Goal: Complete application form: Complete application form

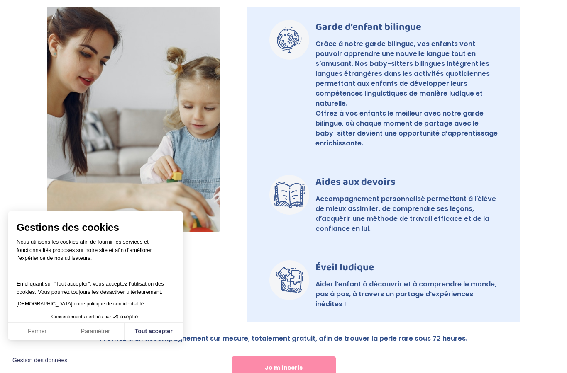
scroll to position [613, 0]
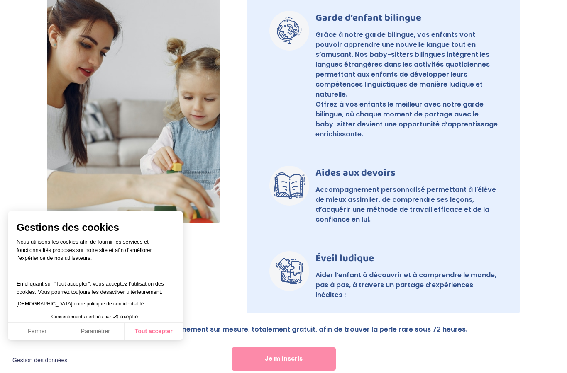
click at [168, 341] on button "Tout accepter" at bounding box center [153, 331] width 58 height 17
checkbox input "true"
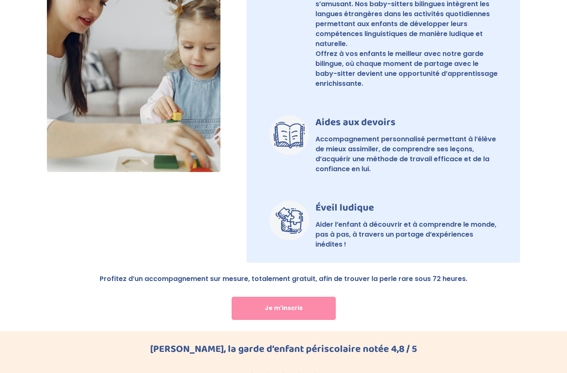
scroll to position [663, 0]
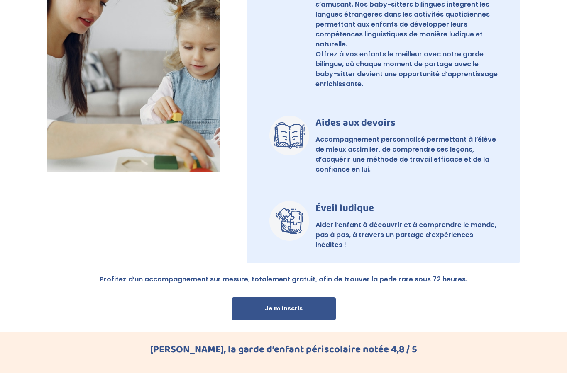
click at [334, 306] on link "Je m'inscris" at bounding box center [283, 308] width 104 height 23
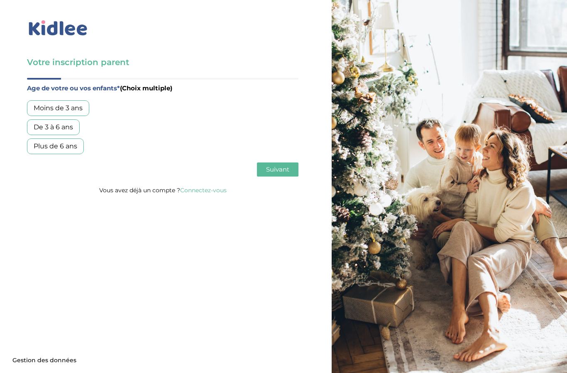
click at [41, 124] on div "De 3 à 6 ans" at bounding box center [53, 127] width 53 height 16
click at [39, 144] on div "Plus de 6 ans" at bounding box center [55, 147] width 57 height 16
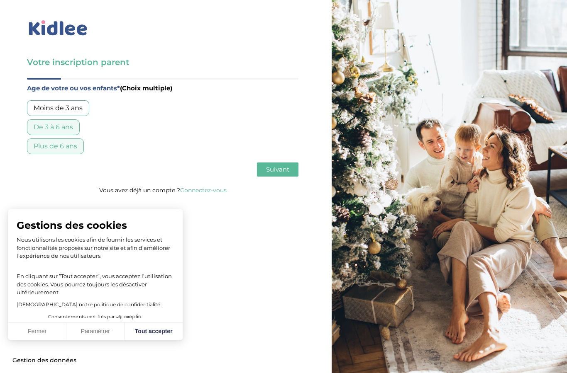
click at [268, 165] on button "Suivant" at bounding box center [277, 170] width 41 height 14
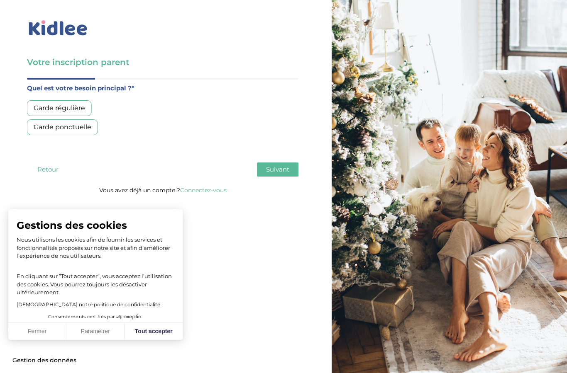
click at [39, 106] on div "Garde régulière" at bounding box center [59, 108] width 65 height 16
click at [278, 169] on span "Suivant" at bounding box center [277, 170] width 23 height 8
click at [47, 108] on div "Moins de 30h/mois" at bounding box center [65, 108] width 76 height 16
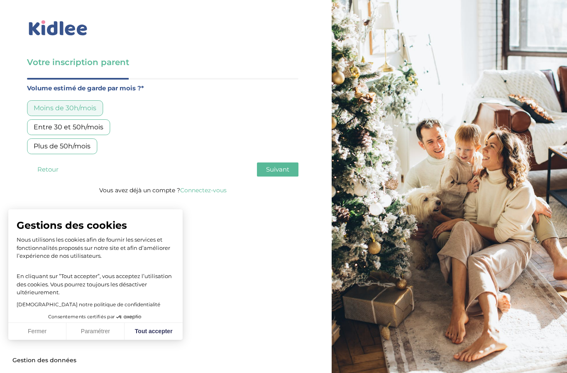
click at [265, 165] on button "Suivant" at bounding box center [277, 170] width 41 height 14
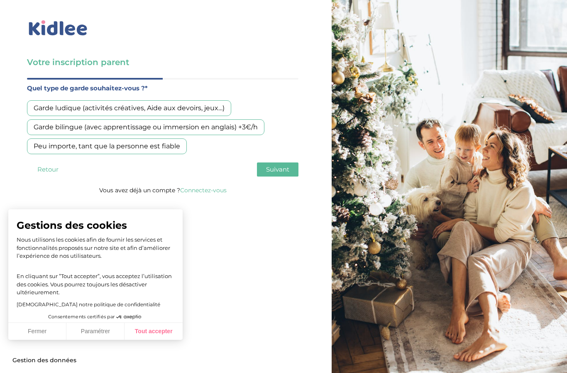
click at [144, 337] on button "Tout accepter" at bounding box center [153, 331] width 58 height 17
checkbox input "true"
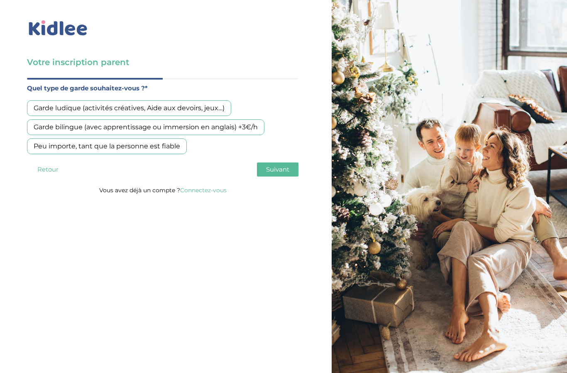
click at [42, 127] on div "Garde bilingue (avec apprentissage ou immersion en anglais) +3€/h" at bounding box center [145, 127] width 237 height 16
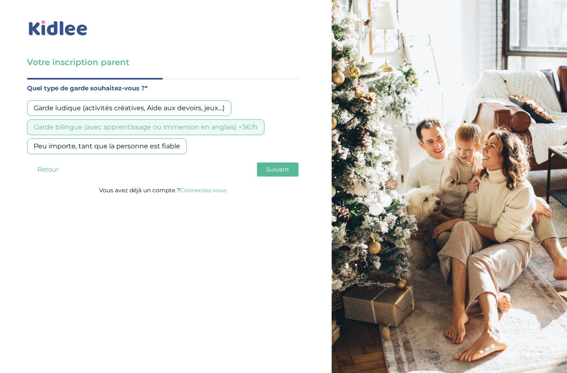
click at [269, 158] on div "Age de votre ou vos enfants* (Choix multiple) Moins de 3 ans De 3 à 6 ans Plus …" at bounding box center [162, 131] width 271 height 107
click at [287, 181] on div "Age de votre ou vos enfants* (Choix multiple) Moins de 3 ans De 3 à 6 ans Plus …" at bounding box center [162, 131] width 271 height 107
click at [275, 172] on span "Suivant" at bounding box center [277, 170] width 23 height 8
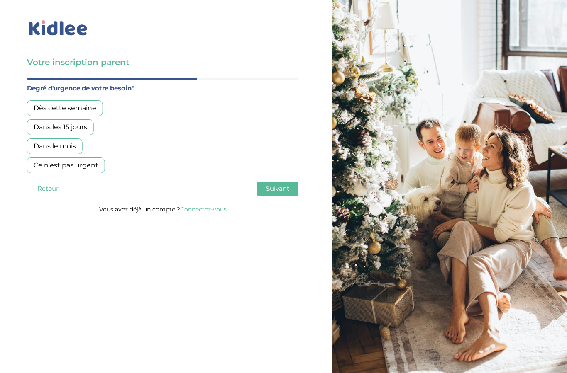
click at [40, 122] on div "Dans les 15 jours" at bounding box center [60, 127] width 67 height 16
click at [272, 196] on button "Suivant" at bounding box center [277, 189] width 41 height 14
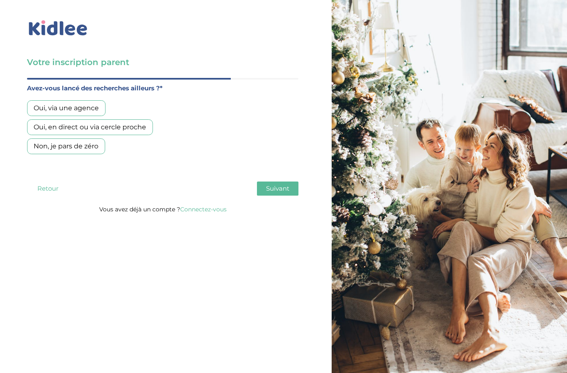
click at [52, 154] on div "Non, je pars de zéro" at bounding box center [66, 147] width 78 height 16
click at [277, 193] on button "Suivant" at bounding box center [277, 189] width 41 height 14
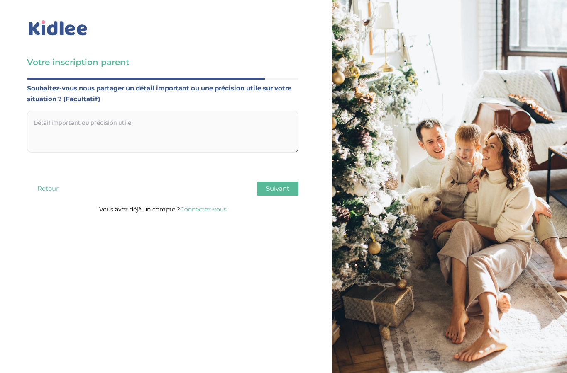
click at [278, 190] on span "Suivant" at bounding box center [277, 189] width 23 height 8
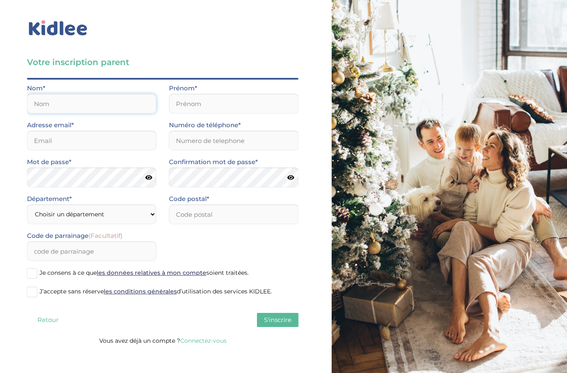
click at [46, 104] on input "text" at bounding box center [91, 104] width 129 height 20
type input "Genton"
type input "Antoine"
type input "antoinegenton@gmail.com"
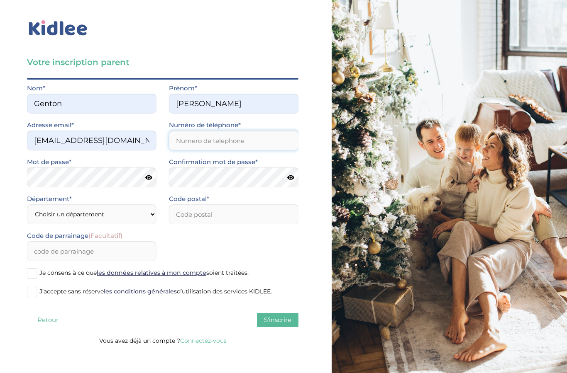
type input "0673529445"
type input "75015"
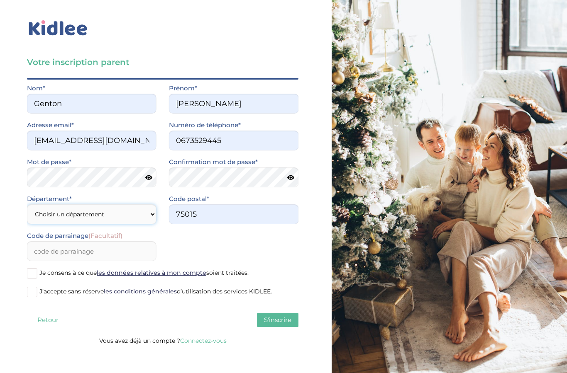
click at [44, 212] on select "Choisir un département Paris (75) Hauts-de-Seine (92) Yvelines (78) Val-de-Marn…" at bounding box center [91, 214] width 129 height 20
select select "75"
click at [29, 292] on span at bounding box center [32, 292] width 10 height 10
click at [0, 0] on input "J’accepte sans réserve les conditions générales d’utilisation des services KIDL…" at bounding box center [0, 0] width 0 height 0
click at [29, 279] on label "Je consens à ce que les données relatives à mon compte soient traitées." at bounding box center [162, 274] width 271 height 12
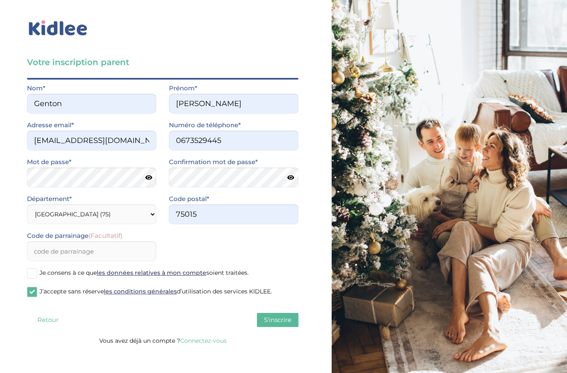
click at [0, 0] on input "Je consens à ce que les données relatives à mon compte soient traitées." at bounding box center [0, 0] width 0 height 0
click at [32, 273] on span at bounding box center [32, 273] width 10 height 10
click at [0, 0] on input "Je consens à ce que les données relatives à mon compte soient traitées." at bounding box center [0, 0] width 0 height 0
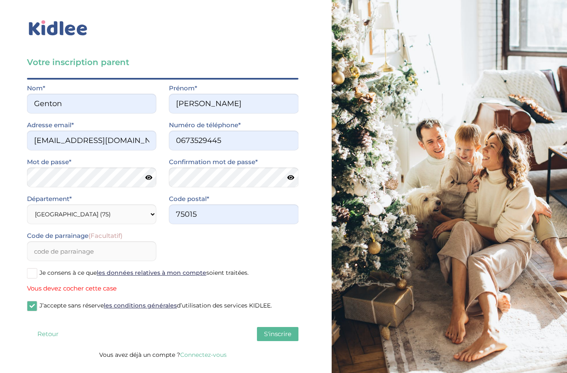
click at [290, 328] on button "S'inscrire" at bounding box center [277, 334] width 41 height 14
click at [28, 277] on span at bounding box center [32, 273] width 10 height 10
click at [0, 0] on input "Je consens à ce que les données relatives à mon compte soient traitées." at bounding box center [0, 0] width 0 height 0
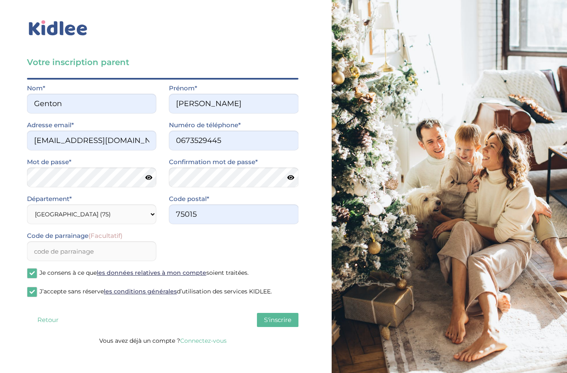
click at [290, 319] on span "S'inscrire" at bounding box center [277, 320] width 27 height 8
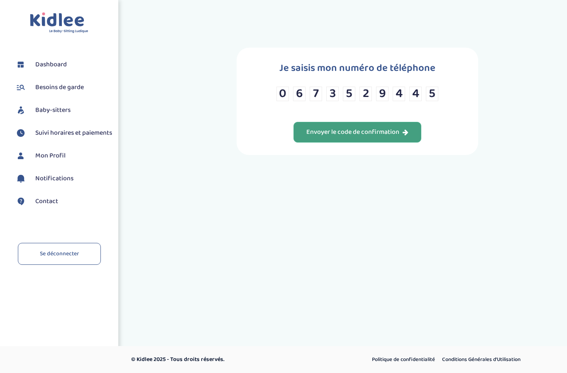
click at [393, 131] on button "Envoyer le code de confirmation" at bounding box center [357, 132] width 128 height 21
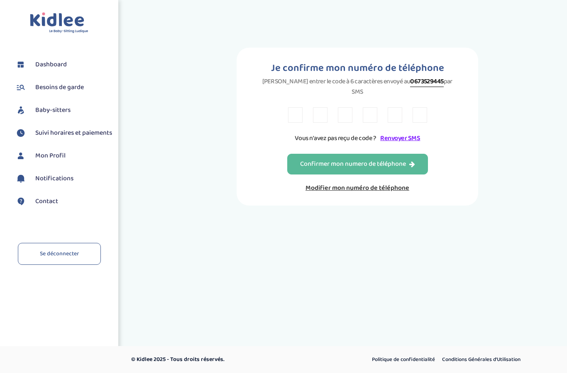
click at [296, 112] on input "text" at bounding box center [295, 114] width 15 height 15
type input "N"
type input "3"
type input "K"
type input "D"
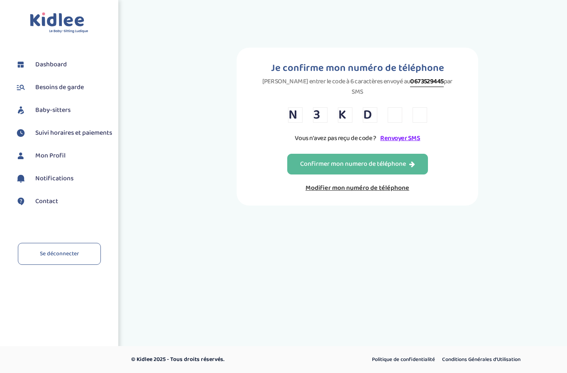
type input "L"
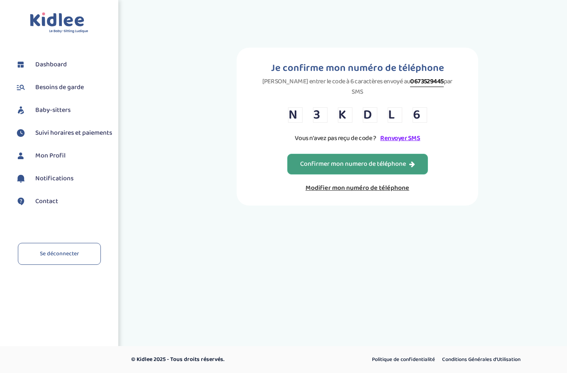
type input "6"
click at [399, 161] on div "Confirmer mon numero de téléphone" at bounding box center [357, 165] width 115 height 10
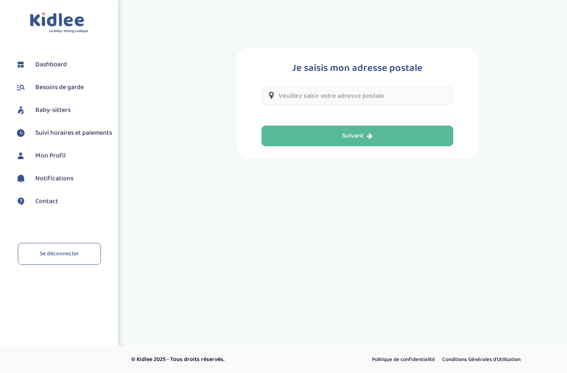
click at [402, 97] on input "text" at bounding box center [357, 96] width 192 height 18
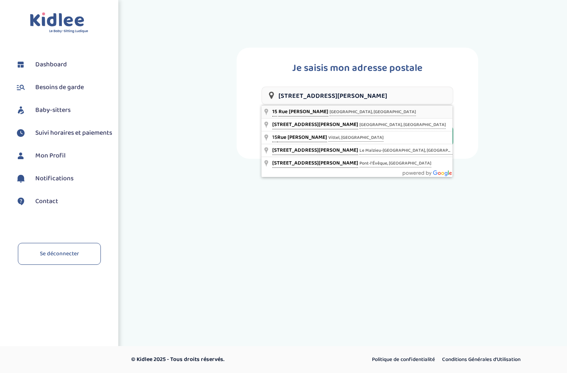
type input "15 Rue Robert de Flers, Paris, France"
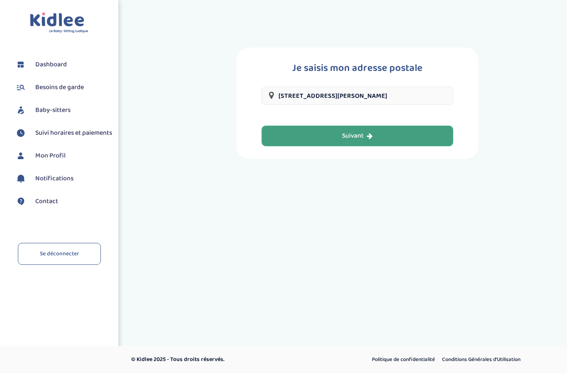
click at [388, 135] on button "Suivant" at bounding box center [357, 136] width 192 height 21
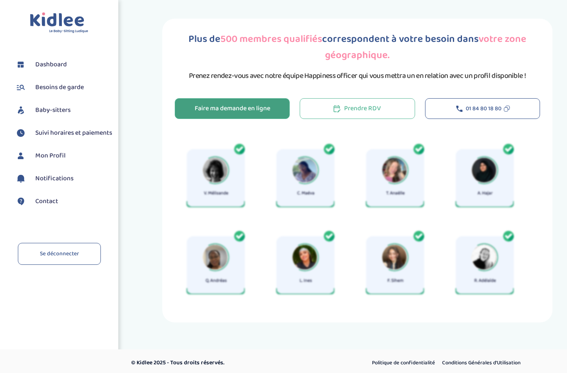
click at [268, 111] on div "Faire ma demande en ligne" at bounding box center [232, 109] width 75 height 10
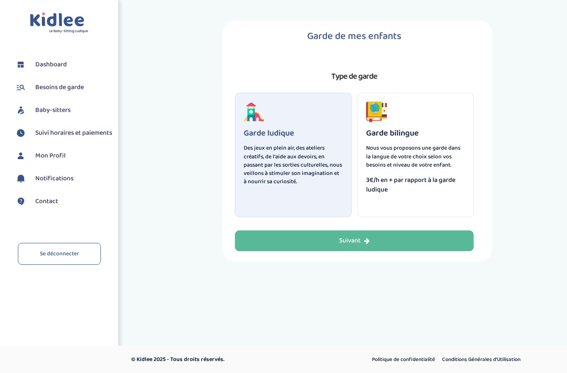
click at [420, 152] on p "Nous vous proposons une garde dans la langue de votre choix selon vos besoins e…" at bounding box center [415, 156] width 99 height 25
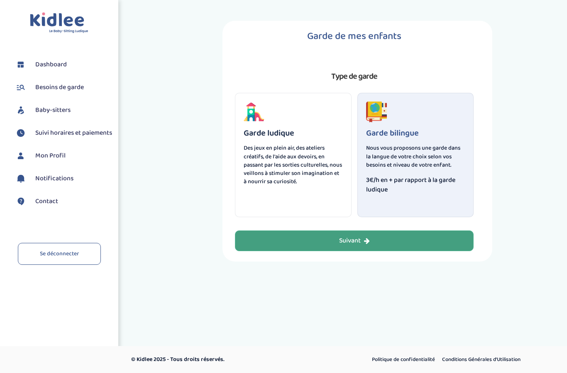
click at [378, 243] on button "Suivant" at bounding box center [354, 241] width 239 height 21
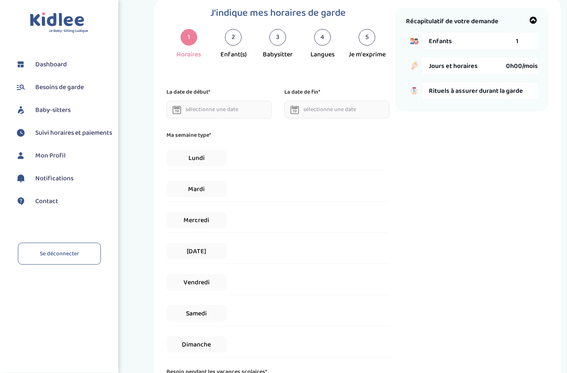
scroll to position [31, 0]
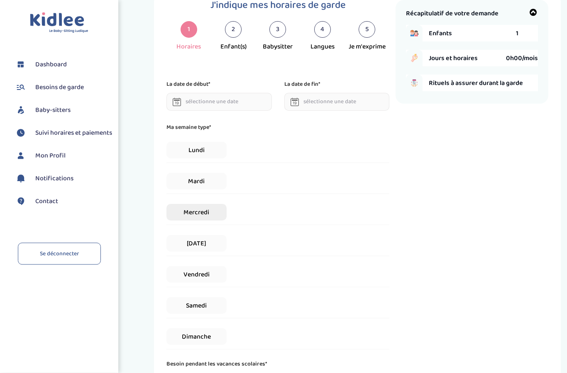
click at [216, 220] on span "Mercredi" at bounding box center [196, 212] width 60 height 17
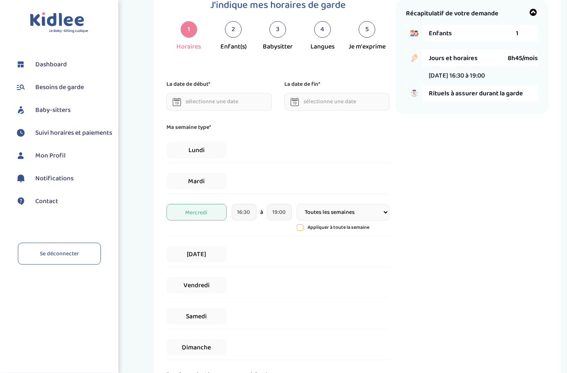
scroll to position [31, 0]
click at [246, 215] on input "16:30" at bounding box center [243, 212] width 25 height 17
click at [254, 190] on span at bounding box center [250, 184] width 22 height 22
click at [253, 187] on span at bounding box center [250, 184] width 22 height 22
click at [255, 182] on span at bounding box center [250, 184] width 22 height 22
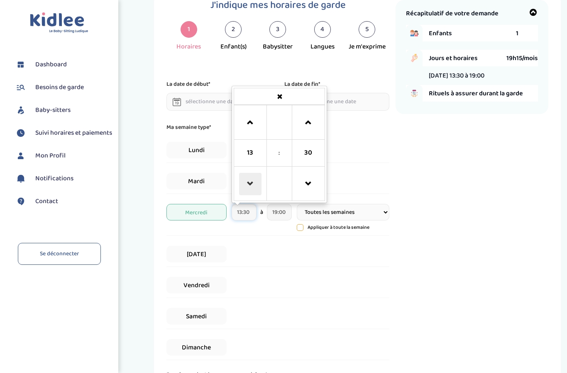
click at [255, 186] on span at bounding box center [250, 184] width 22 height 22
click at [253, 189] on span at bounding box center [250, 184] width 22 height 22
click at [253, 187] on span at bounding box center [250, 184] width 22 height 22
click at [253, 188] on span at bounding box center [250, 184] width 22 height 22
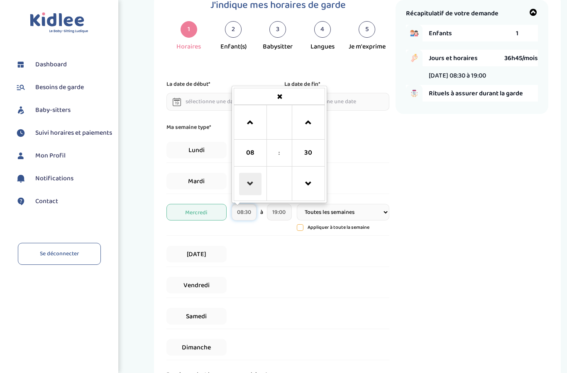
click at [252, 188] on span at bounding box center [250, 184] width 22 height 22
click at [253, 113] on link at bounding box center [250, 122] width 24 height 30
click at [308, 127] on span at bounding box center [308, 123] width 22 height 22
click at [315, 125] on span at bounding box center [308, 123] width 22 height 22
click at [313, 187] on span at bounding box center [308, 184] width 22 height 22
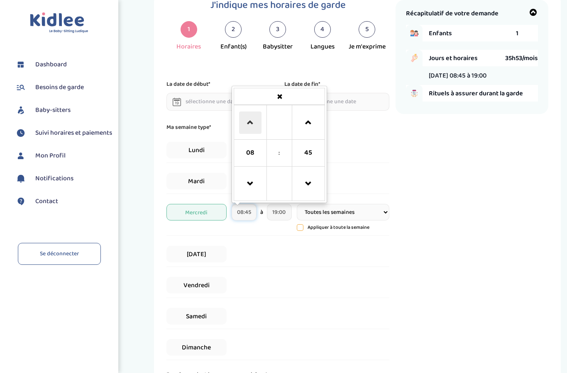
click at [246, 121] on span at bounding box center [250, 123] width 22 height 22
click at [311, 115] on span at bounding box center [308, 123] width 22 height 22
click at [252, 190] on span at bounding box center [250, 184] width 22 height 22
type input "09:00"
click at [284, 218] on input "19:00" at bounding box center [279, 212] width 25 height 17
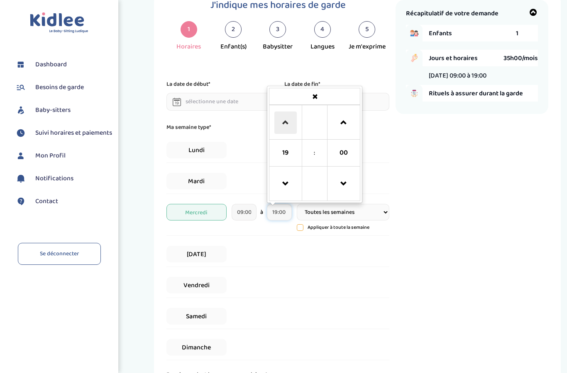
click at [286, 130] on span at bounding box center [285, 123] width 22 height 22
click at [290, 190] on span at bounding box center [285, 184] width 22 height 22
click at [287, 188] on span at bounding box center [285, 184] width 22 height 22
click at [285, 190] on span at bounding box center [285, 184] width 22 height 22
click at [287, 195] on span at bounding box center [285, 184] width 22 height 22
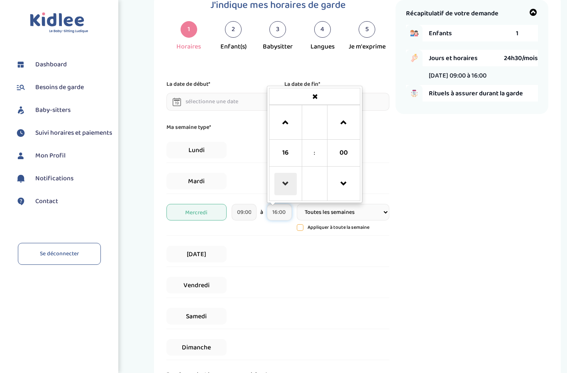
click at [285, 186] on span at bounding box center [285, 184] width 22 height 22
click at [286, 185] on span at bounding box center [285, 184] width 22 height 22
click at [286, 187] on span at bounding box center [285, 184] width 22 height 22
click at [285, 188] on span at bounding box center [285, 184] width 22 height 22
type input "12:00"
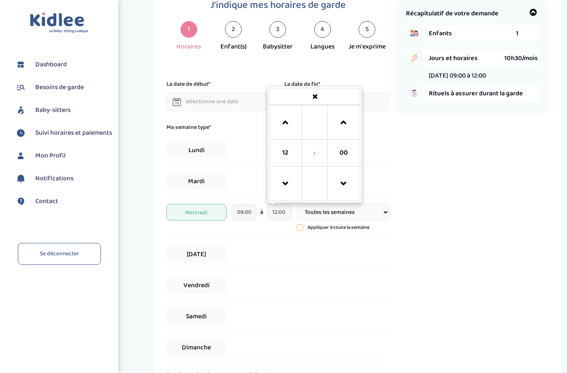
click at [404, 170] on div "Récapitulatif de votre demande Enfants 1 Jours et horaires 10h30/mois [DATE] 09…" at bounding box center [471, 217] width 153 height 435
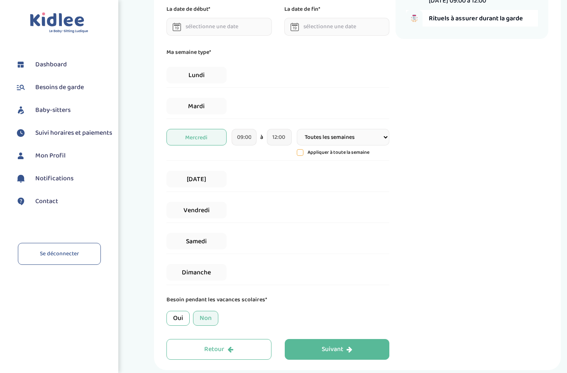
scroll to position [110, 0]
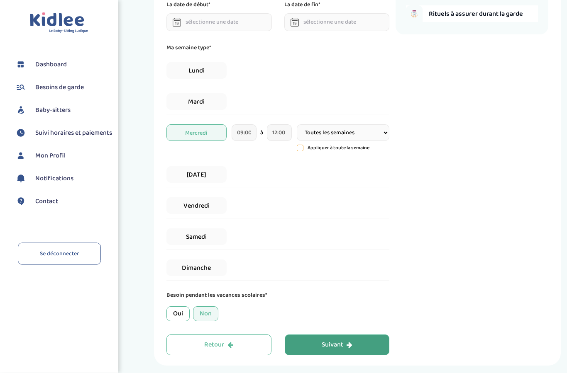
click at [331, 346] on div "Suivant" at bounding box center [336, 346] width 31 height 10
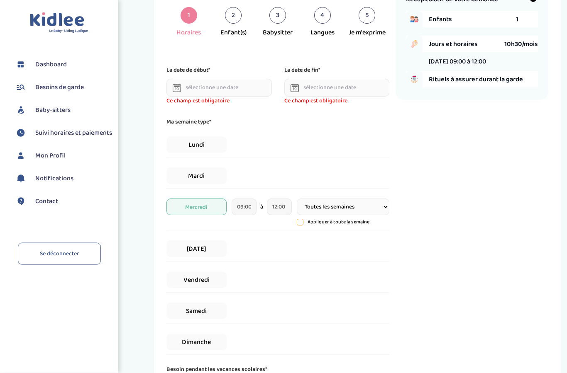
scroll to position [31, 0]
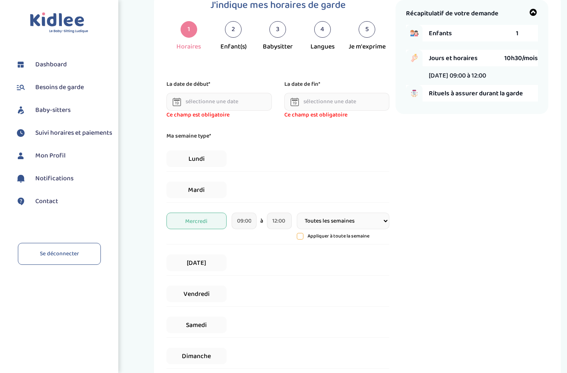
click at [229, 98] on input "text" at bounding box center [218, 102] width 105 height 18
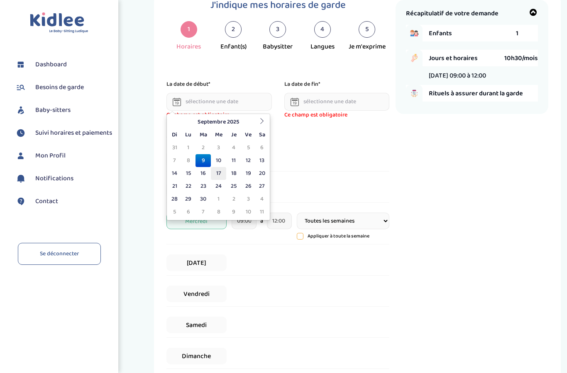
click at [219, 177] on td "17" at bounding box center [218, 173] width 15 height 13
type input "[DATE]"
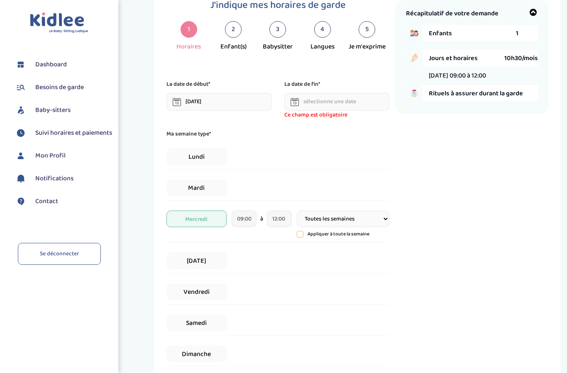
click at [351, 102] on input "text" at bounding box center [336, 102] width 105 height 18
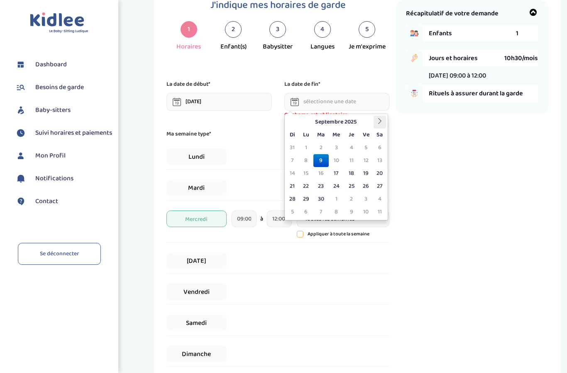
click at [380, 122] on icon at bounding box center [380, 121] width 6 height 6
click at [377, 122] on icon at bounding box center [380, 121] width 6 height 6
click at [373, 119] on th at bounding box center [379, 122] width 12 height 13
click at [373, 121] on th at bounding box center [379, 122] width 12 height 13
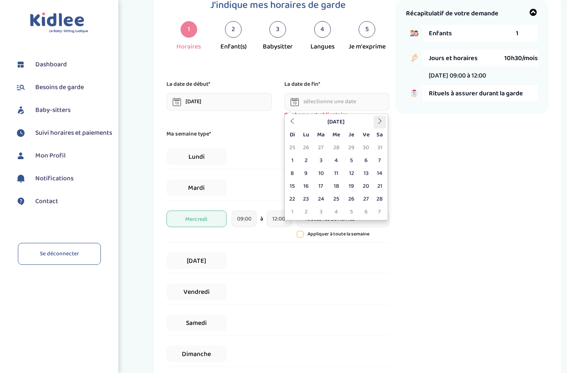
click at [373, 120] on th at bounding box center [379, 122] width 12 height 13
click at [370, 119] on th "[DATE]" at bounding box center [335, 122] width 75 height 13
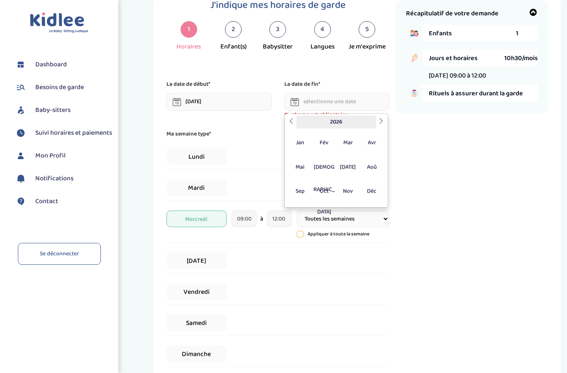
click at [370, 118] on th "2026" at bounding box center [336, 122] width 80 height 13
click at [375, 164] on span "2026" at bounding box center [371, 167] width 22 height 22
click at [327, 164] on span "[DEMOGRAPHIC_DATA]" at bounding box center [324, 167] width 22 height 22
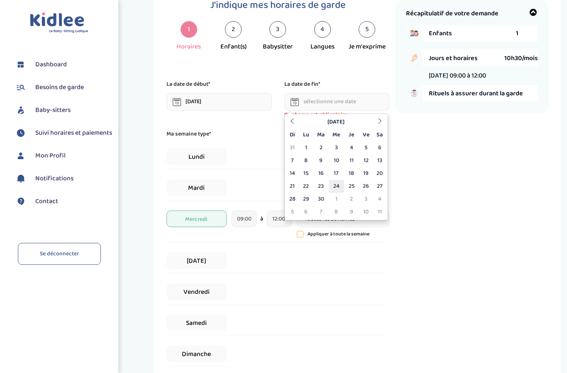
click at [339, 186] on td "24" at bounding box center [336, 186] width 15 height 13
type input "[DATE]"
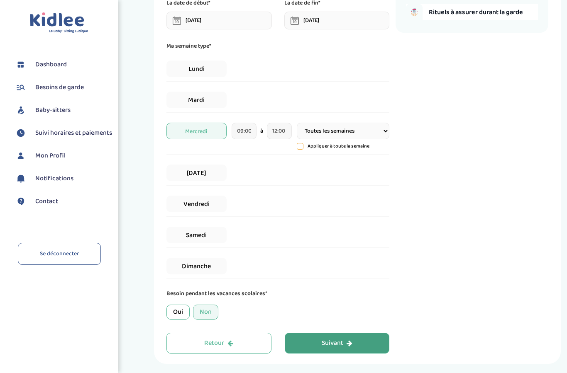
click at [326, 348] on div "Suivant" at bounding box center [336, 344] width 31 height 10
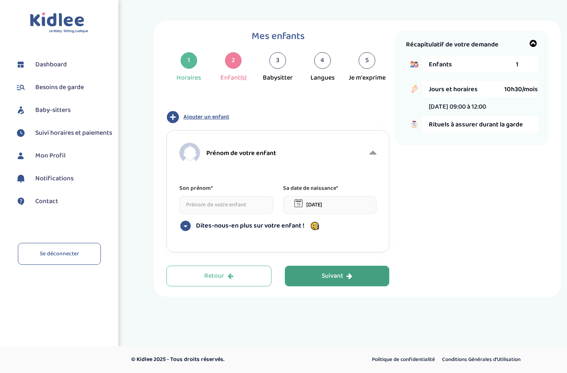
click at [268, 148] on span "Prénom de votre enfant" at bounding box center [241, 153] width 70 height 10
click at [273, 148] on span "Prénom de votre enfant" at bounding box center [241, 153] width 70 height 10
click at [382, 130] on div "Prénom de votre enfant Son prénom* Sa date de naissance* [DATE] Dites-nous-en p…" at bounding box center [277, 191] width 223 height 122
click at [374, 147] on icon at bounding box center [372, 153] width 7 height 12
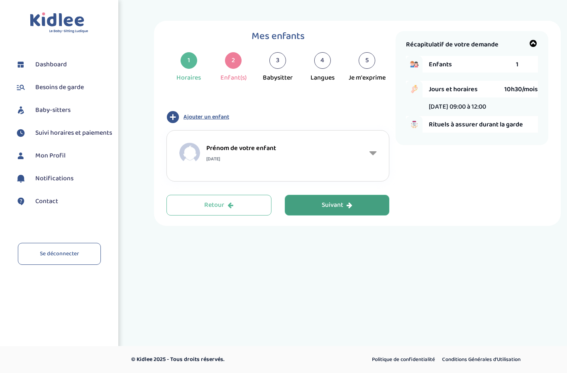
click at [277, 143] on div "Prénom de votre enfant [DATE]" at bounding box center [273, 153] width 188 height 21
click at [376, 147] on icon at bounding box center [372, 153] width 7 height 12
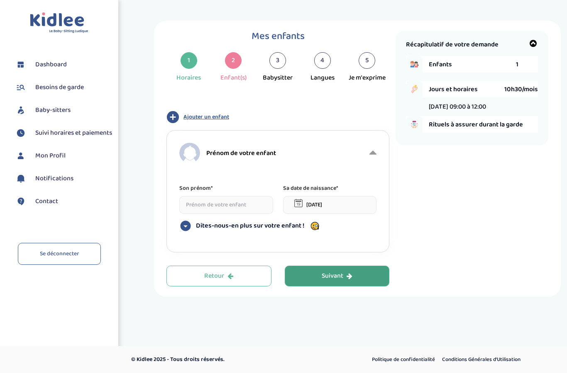
click at [249, 196] on input at bounding box center [226, 205] width 94 height 18
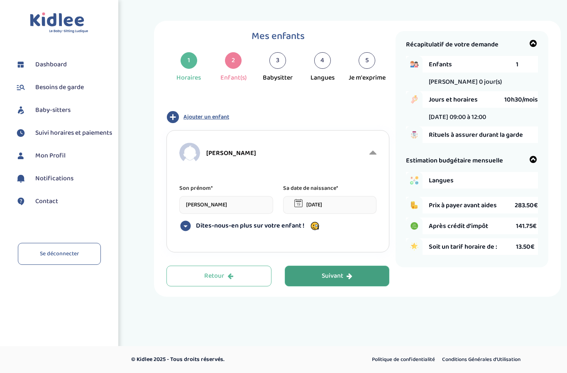
type input "[PERSON_NAME]"
click at [348, 196] on input "[DATE]" at bounding box center [330, 205] width 94 height 18
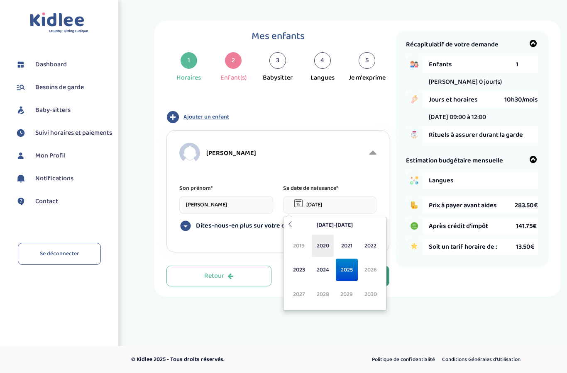
click at [324, 235] on span "2020" at bounding box center [323, 246] width 22 height 22
click at [298, 235] on span "Jan" at bounding box center [299, 246] width 22 height 22
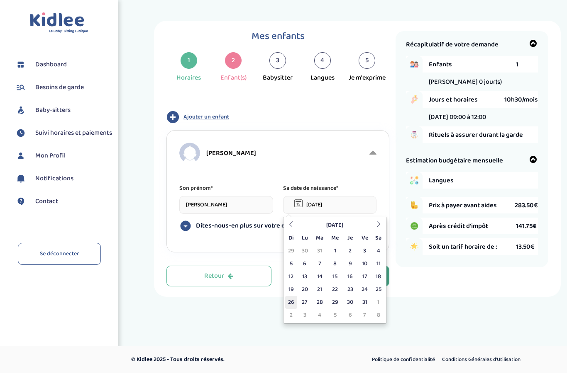
click at [296, 296] on td "26" at bounding box center [291, 302] width 12 height 13
type input "[DATE]"
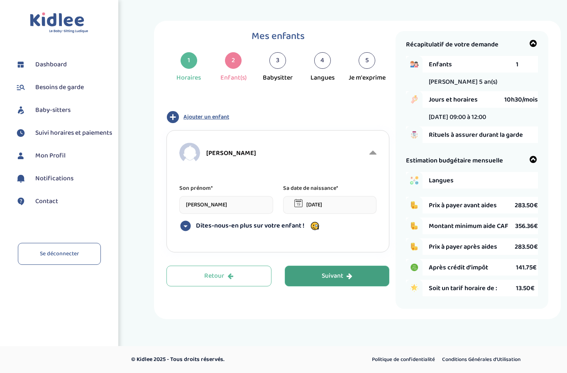
click at [339, 272] on div "Suivant" at bounding box center [336, 277] width 31 height 10
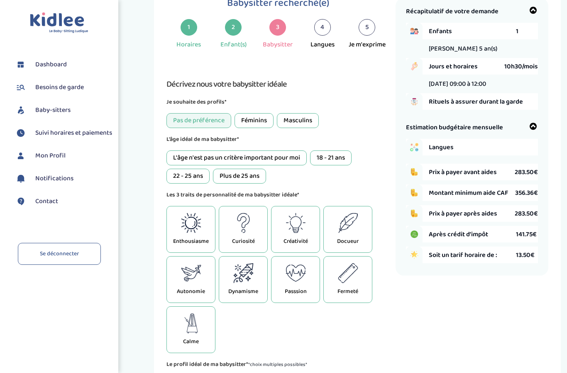
scroll to position [31, 0]
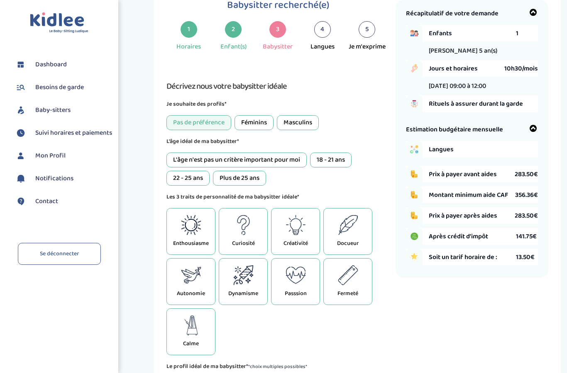
click at [278, 164] on div "L'âge n'est pas un critère important pour moi" at bounding box center [236, 160] width 140 height 15
click at [198, 235] on icon at bounding box center [191, 225] width 20 height 20
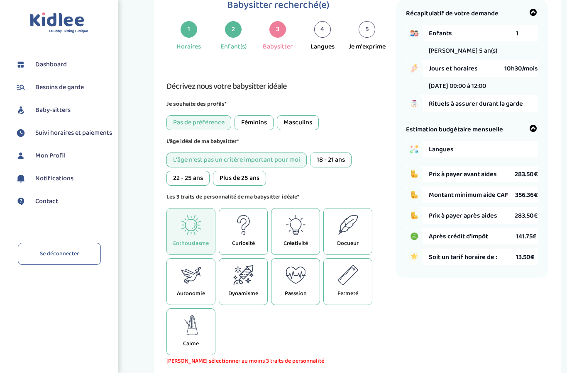
click at [248, 242] on p "Curiosité" at bounding box center [243, 243] width 23 height 9
click at [304, 246] on p "Créativité" at bounding box center [295, 243] width 24 height 9
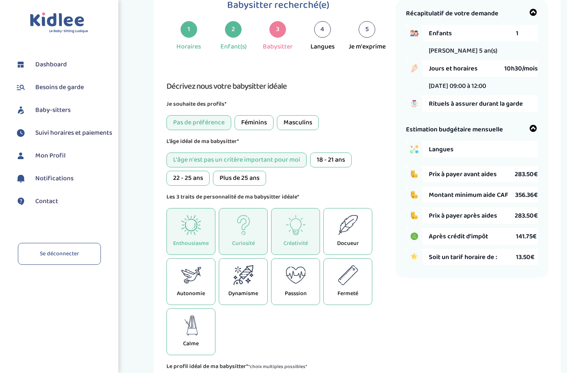
click at [202, 291] on div "Autonomie" at bounding box center [190, 281] width 49 height 47
click at [201, 287] on div "Autonomie" at bounding box center [190, 281] width 49 height 47
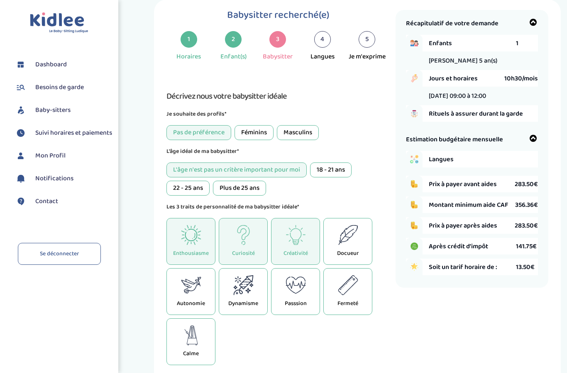
scroll to position [0, 0]
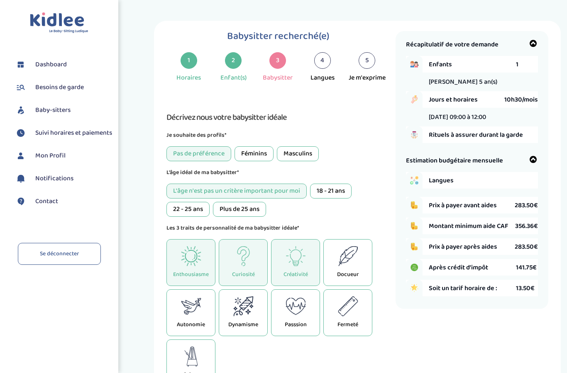
click at [241, 278] on p "Curiosité" at bounding box center [243, 274] width 23 height 9
click at [187, 270] on div "Enthousiasme" at bounding box center [190, 262] width 49 height 47
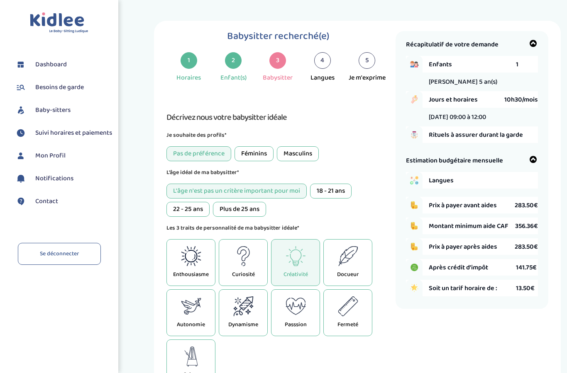
click at [190, 305] on icon at bounding box center [191, 307] width 20 height 20
click at [248, 321] on div "Dynamisme" at bounding box center [243, 313] width 49 height 47
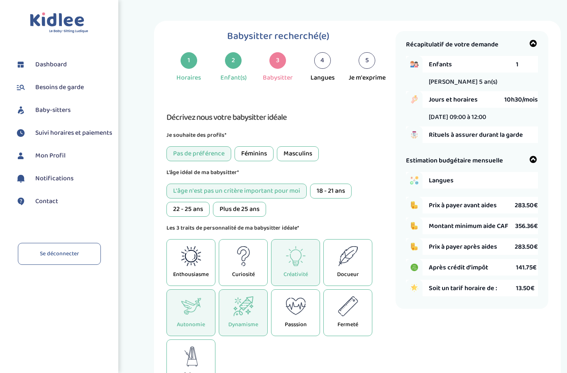
click at [183, 323] on p "Autonomie" at bounding box center [191, 325] width 28 height 9
click at [379, 259] on div "Enthousiasme Curiosité Créativité Docueur Autonomie Dynamisme Passsion Fermeté …" at bounding box center [277, 312] width 223 height 147
click at [355, 269] on div "Docueur" at bounding box center [347, 262] width 49 height 47
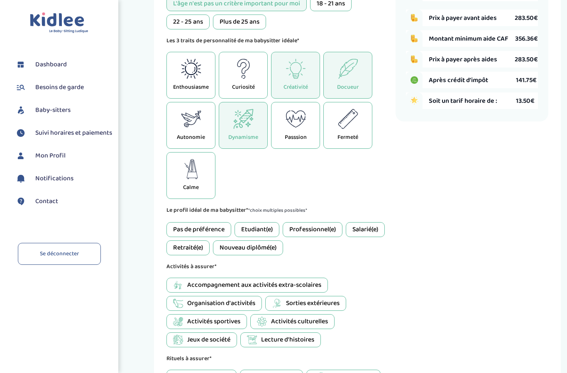
scroll to position [193, 0]
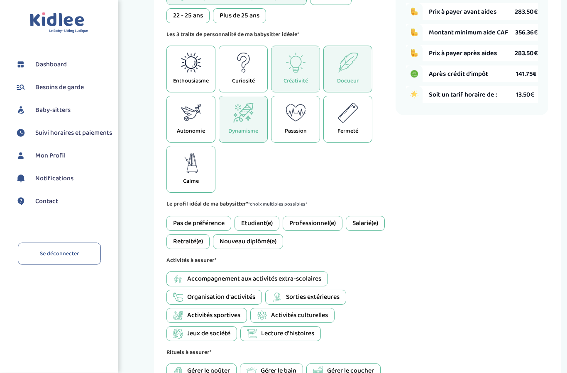
click at [263, 225] on div "Etudiant(e)" at bounding box center [256, 224] width 45 height 15
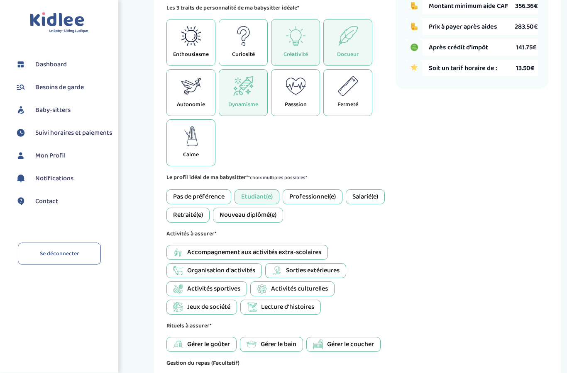
scroll to position [221, 0]
click at [246, 275] on span "Organisation d'activités" at bounding box center [221, 270] width 68 height 10
click at [270, 312] on span "Lecture d'histoires" at bounding box center [287, 307] width 53 height 10
click at [215, 312] on span "Jeux de société" at bounding box center [208, 307] width 43 height 10
click at [295, 275] on span "Sorties extérieures" at bounding box center [313, 270] width 54 height 10
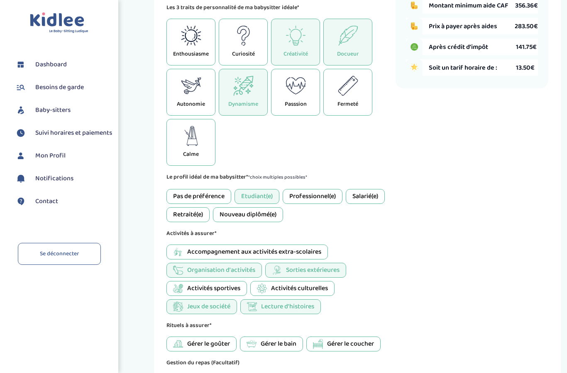
click at [229, 292] on span "Activités sportives" at bounding box center [213, 289] width 53 height 10
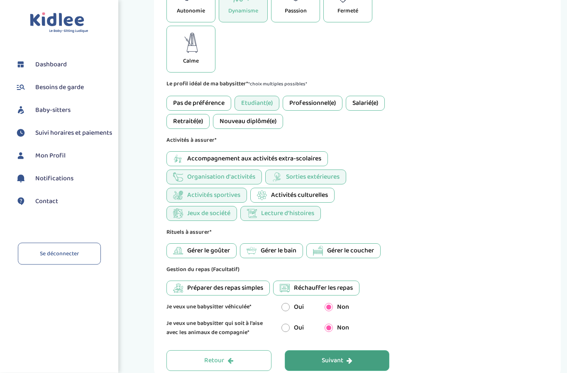
scroll to position [338, 0]
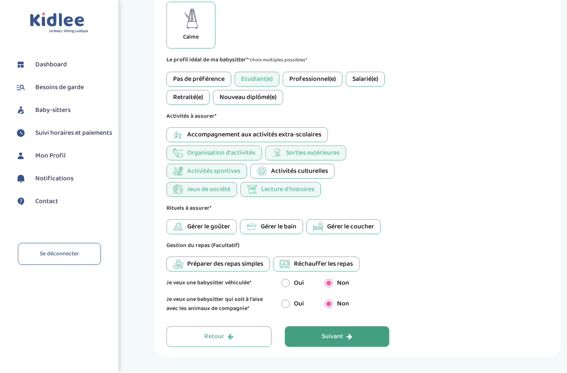
click at [348, 340] on icon "button" at bounding box center [349, 337] width 6 height 7
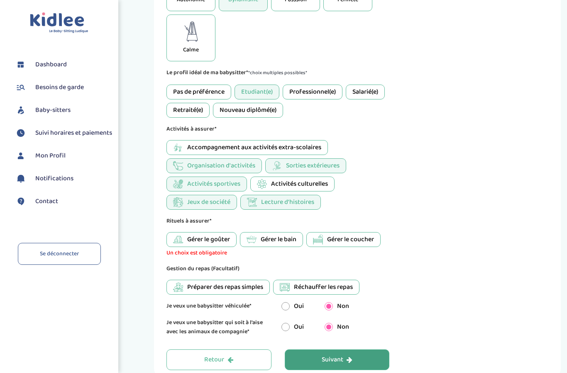
scroll to position [348, 0]
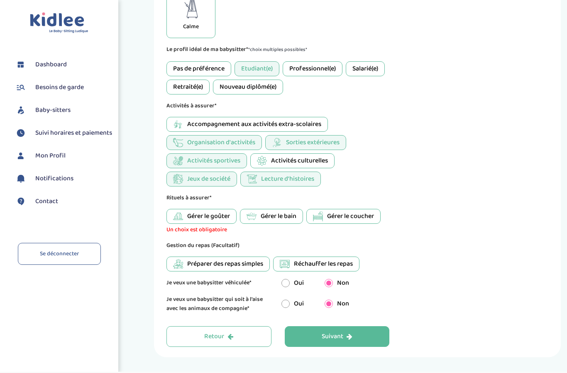
click at [204, 222] on span "Gérer le goûter" at bounding box center [208, 217] width 43 height 10
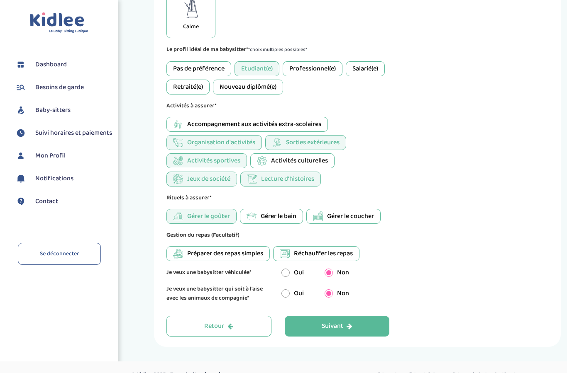
scroll to position [338, 0]
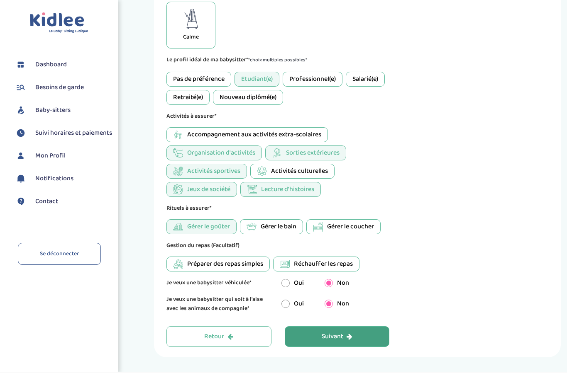
click at [367, 345] on button "Suivant" at bounding box center [337, 336] width 105 height 21
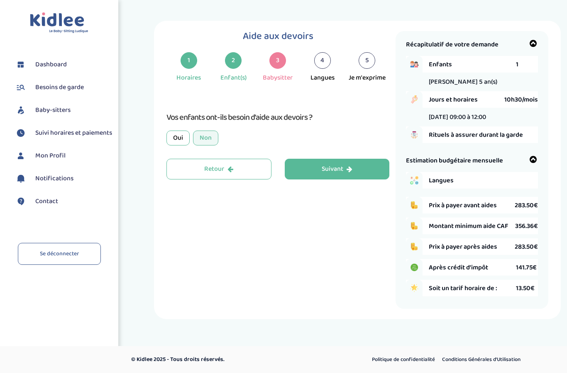
click at [211, 131] on div "Non" at bounding box center [205, 138] width 25 height 15
click at [348, 166] on icon "button" at bounding box center [349, 169] width 6 height 7
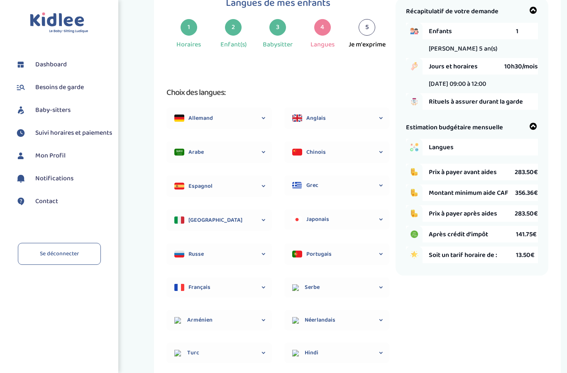
scroll to position [31, 0]
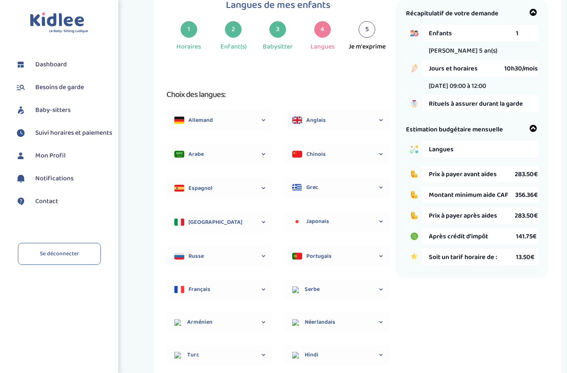
click at [331, 125] on div "Anglais" at bounding box center [336, 121] width 105 height 22
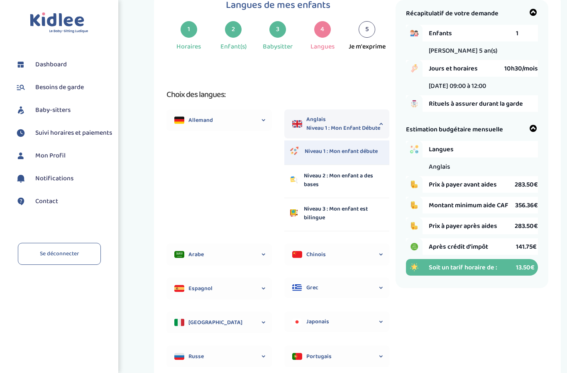
click at [362, 152] on p "Niveau 1 : Mon enfant débute" at bounding box center [340, 151] width 73 height 9
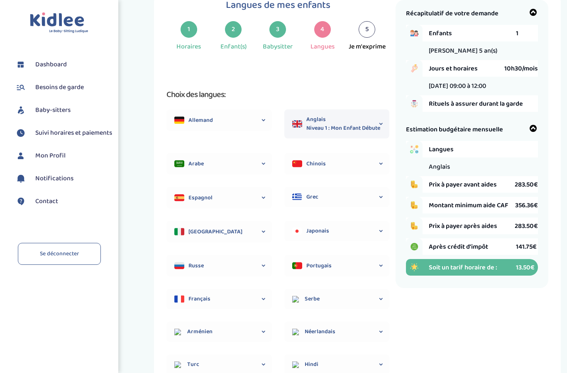
click at [380, 122] on icon at bounding box center [381, 124] width 8 height 29
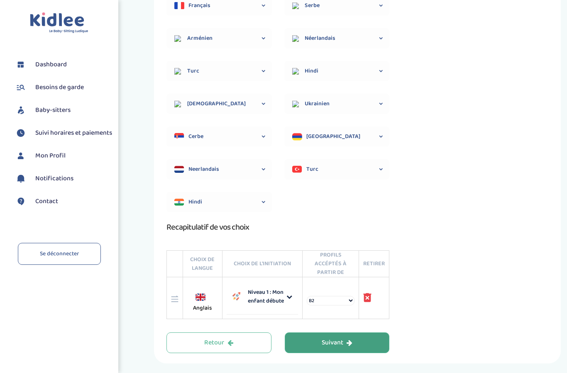
scroll to position [414, 0]
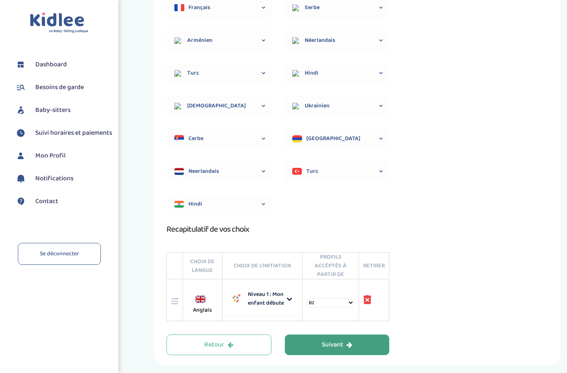
click at [336, 265] on th "profils accéptés à partir de" at bounding box center [330, 266] width 56 height 27
click at [284, 297] on p "Niveau 1 : Mon enfant débute" at bounding box center [269, 298] width 46 height 17
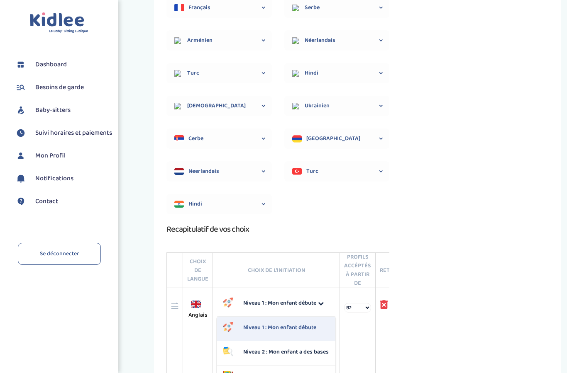
click at [305, 323] on div "Niveau 1 : Mon enfant débute" at bounding box center [276, 329] width 118 height 24
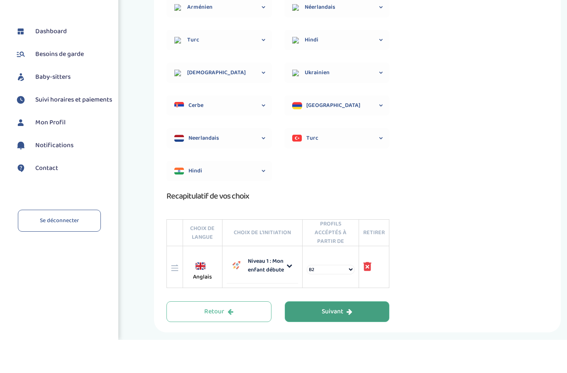
click at [335, 298] on select "B2 C1 C2 Langue maternelle" at bounding box center [331, 303] width 48 height 10
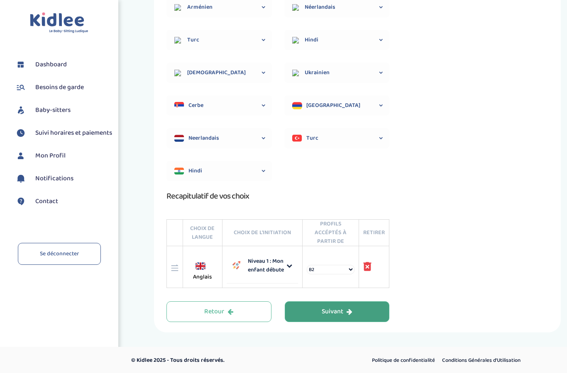
select select "3"
click at [354, 313] on button "Suivant" at bounding box center [337, 312] width 105 height 21
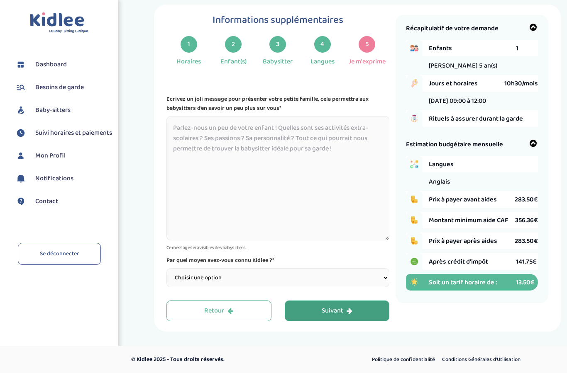
scroll to position [33, 0]
click at [385, 268] on select "Choisir une option Bouche à Oreille Google Plateforme Gens de confiance Faceboo…" at bounding box center [277, 277] width 223 height 19
